Goal: Information Seeking & Learning: Learn about a topic

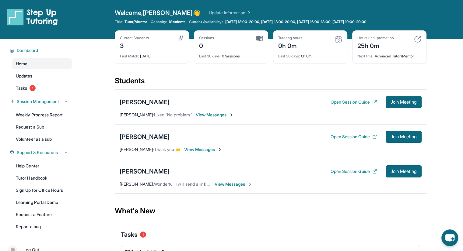
click at [148, 138] on div "[PERSON_NAME]" at bounding box center [145, 137] width 50 height 9
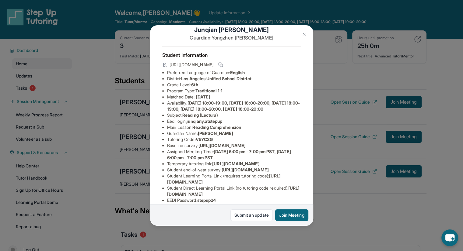
scroll to position [12, 0]
click at [134, 116] on div "[PERSON_NAME] Guardian: [PERSON_NAME] Student Information [URL][DOMAIN_NAME] Pr…" at bounding box center [231, 125] width 463 height 251
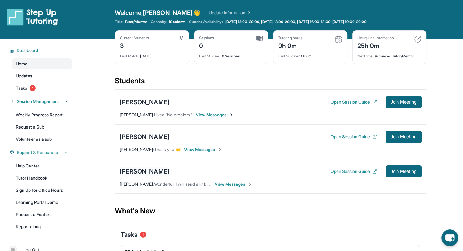
click at [131, 169] on div "[PERSON_NAME]" at bounding box center [145, 171] width 50 height 9
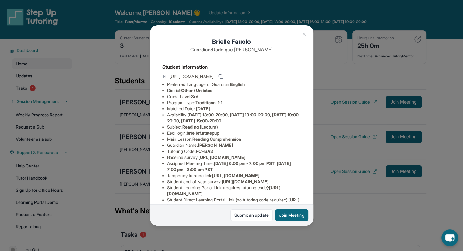
click at [141, 63] on div "[PERSON_NAME] Guardian: [PERSON_NAME] Student Information [URL][DOMAIN_NAME] Pr…" at bounding box center [231, 125] width 463 height 251
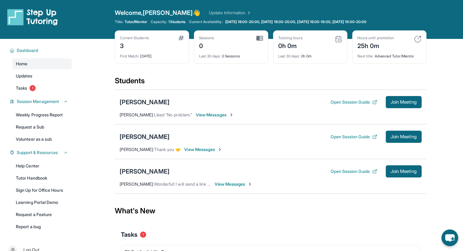
click at [129, 135] on div "[PERSON_NAME]" at bounding box center [145, 137] width 50 height 9
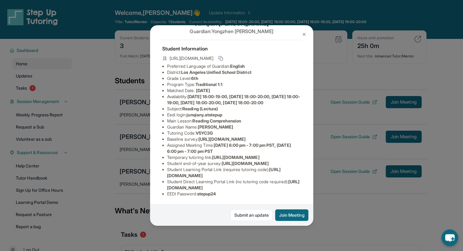
scroll to position [29, 0]
click at [215, 142] on span "[URL][DOMAIN_NAME]" at bounding box center [221, 139] width 47 height 5
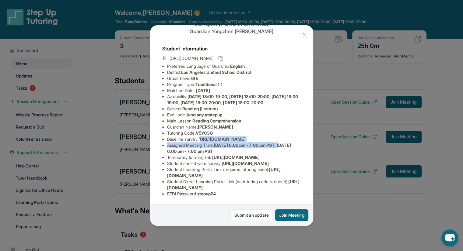
drag, startPoint x: 168, startPoint y: 145, endPoint x: 285, endPoint y: 162, distance: 118.0
click at [285, 162] on ul "Preferred Language of Guardian: English District: [GEOGRAPHIC_DATA] Unified Sch…" at bounding box center [231, 130] width 139 height 134
click at [198, 142] on span "[URL][DOMAIN_NAME]" at bounding box center [221, 139] width 47 height 5
drag, startPoint x: 167, startPoint y: 146, endPoint x: 309, endPoint y: 158, distance: 142.9
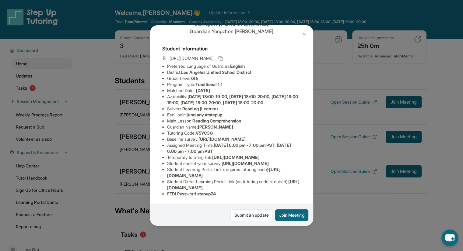
click at [309, 158] on div "[PERSON_NAME] Guardian: [PERSON_NAME] Student Information [URL][DOMAIN_NAME] Pr…" at bounding box center [231, 125] width 163 height 201
copy span "[URL][DOMAIN_NAME]"
click at [345, 70] on div "[PERSON_NAME] Guardian: [PERSON_NAME] Student Information [URL][DOMAIN_NAME] Pr…" at bounding box center [231, 125] width 463 height 251
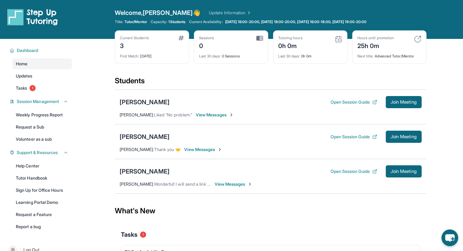
click at [223, 113] on span "View Messages" at bounding box center [215, 115] width 38 height 6
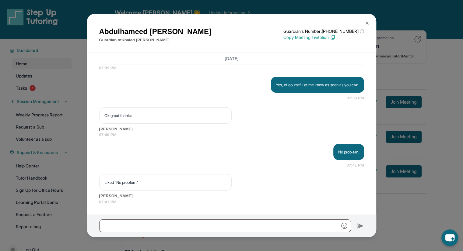
scroll to position [1449, 0]
click at [365, 25] on img at bounding box center [366, 23] width 5 height 5
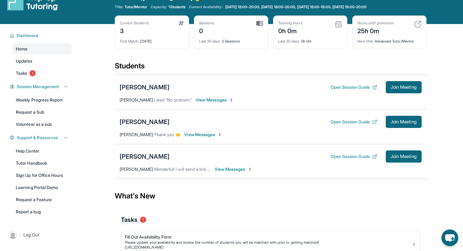
scroll to position [0, 0]
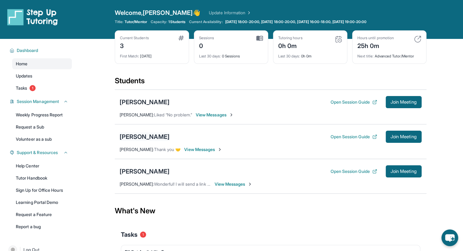
click at [147, 137] on div "[PERSON_NAME]" at bounding box center [145, 137] width 50 height 9
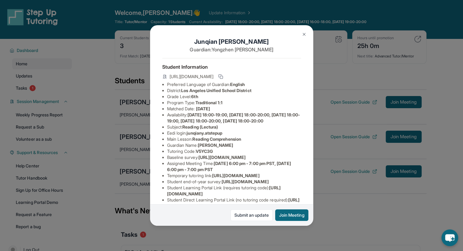
click at [133, 140] on div "[PERSON_NAME] Guardian: [PERSON_NAME] Student Information [URL][DOMAIN_NAME] Pr…" at bounding box center [231, 125] width 463 height 251
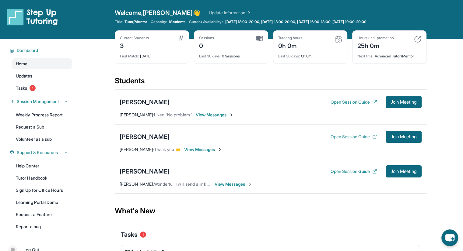
click at [344, 137] on button "Open Session Guide" at bounding box center [353, 137] width 47 height 6
click at [148, 171] on div "[PERSON_NAME]" at bounding box center [145, 171] width 50 height 9
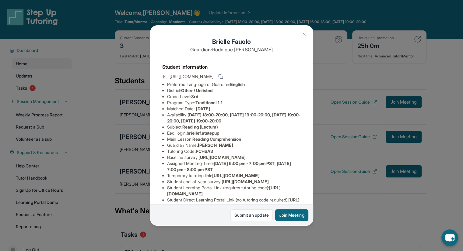
click at [189, 77] on span "[URL][DOMAIN_NAME]" at bounding box center [191, 77] width 44 height 6
click at [221, 77] on icon at bounding box center [219, 76] width 3 height 3
click at [269, 81] on div "[URL][DOMAIN_NAME]" at bounding box center [231, 77] width 139 height 9
click at [223, 78] on rect at bounding box center [221, 77] width 3 height 3
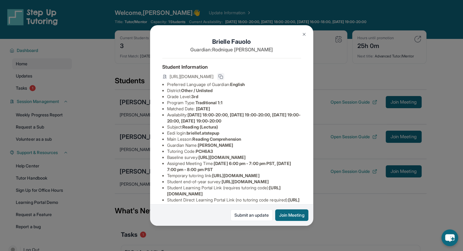
click at [223, 78] on icon at bounding box center [220, 76] width 5 height 5
click at [349, 127] on div "[PERSON_NAME] Guardian: [PERSON_NAME] Student Information [URL][DOMAIN_NAME] Pr…" at bounding box center [231, 125] width 463 height 251
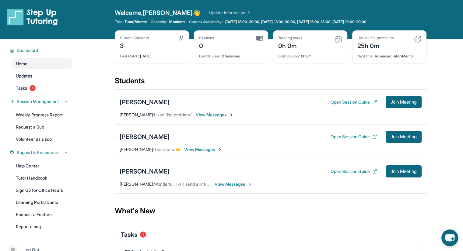
click at [152, 176] on div "[PERSON_NAME] Open Session Guide Join Meeting" at bounding box center [271, 171] width 302 height 12
click at [147, 170] on div "[PERSON_NAME]" at bounding box center [145, 171] width 50 height 9
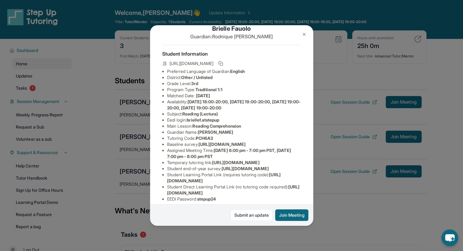
scroll to position [14, 0]
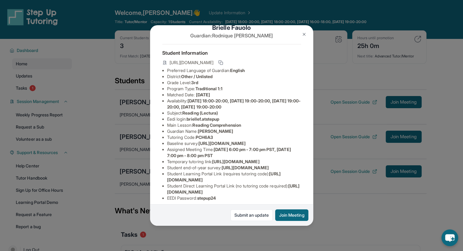
click at [127, 87] on div "[PERSON_NAME] Guardian: [PERSON_NAME] Student Information [URL][DOMAIN_NAME] Pr…" at bounding box center [231, 125] width 463 height 251
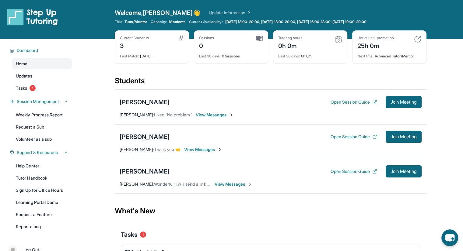
click at [139, 137] on div "[PERSON_NAME]" at bounding box center [145, 137] width 50 height 9
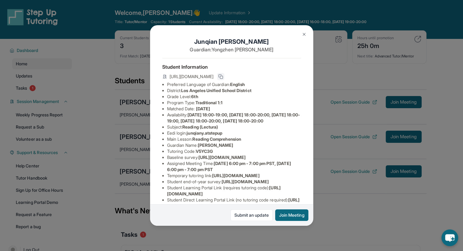
click at [221, 77] on icon at bounding box center [219, 76] width 3 height 3
click at [139, 85] on div "[PERSON_NAME] Guardian: [PERSON_NAME] Student Information [URL][DOMAIN_NAME] Pr…" at bounding box center [231, 125] width 463 height 251
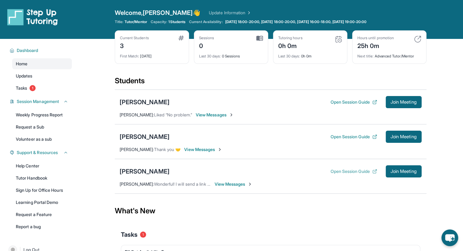
click at [331, 169] on button "Open Session Guide" at bounding box center [353, 171] width 47 height 6
click at [150, 170] on div "[PERSON_NAME]" at bounding box center [145, 171] width 50 height 9
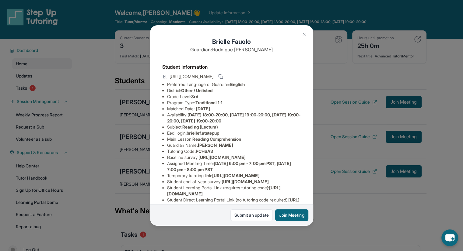
click at [120, 146] on div "[PERSON_NAME] Guardian: [PERSON_NAME] Student Information [URL][DOMAIN_NAME] Pr…" at bounding box center [231, 125] width 463 height 251
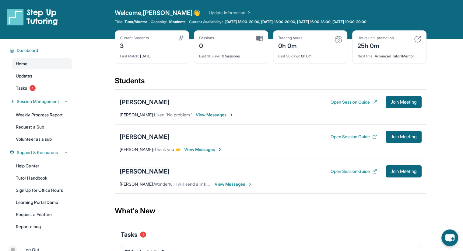
click at [145, 173] on div "[PERSON_NAME]" at bounding box center [145, 171] width 50 height 9
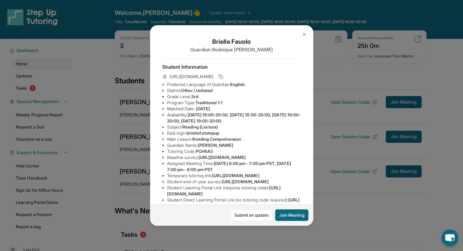
click at [122, 71] on div "[PERSON_NAME] Guardian: [PERSON_NAME] Student Information [URL][DOMAIN_NAME] Pr…" at bounding box center [231, 125] width 463 height 251
